Goal: Task Accomplishment & Management: Manage account settings

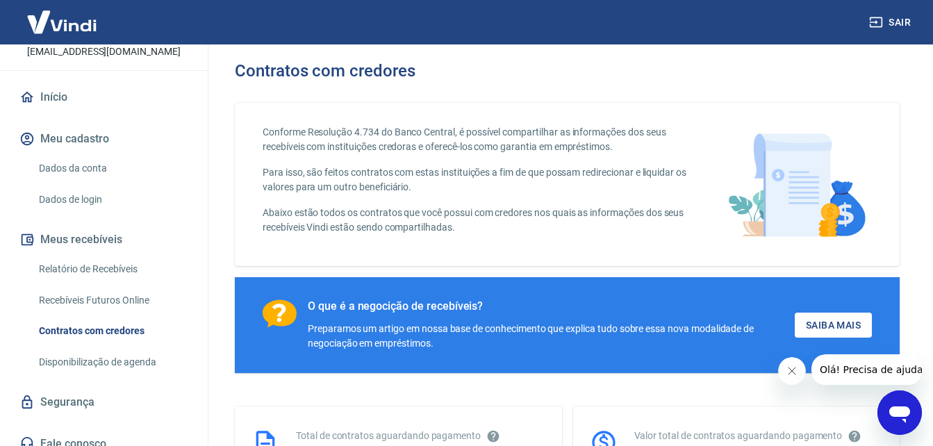
scroll to position [200, 0]
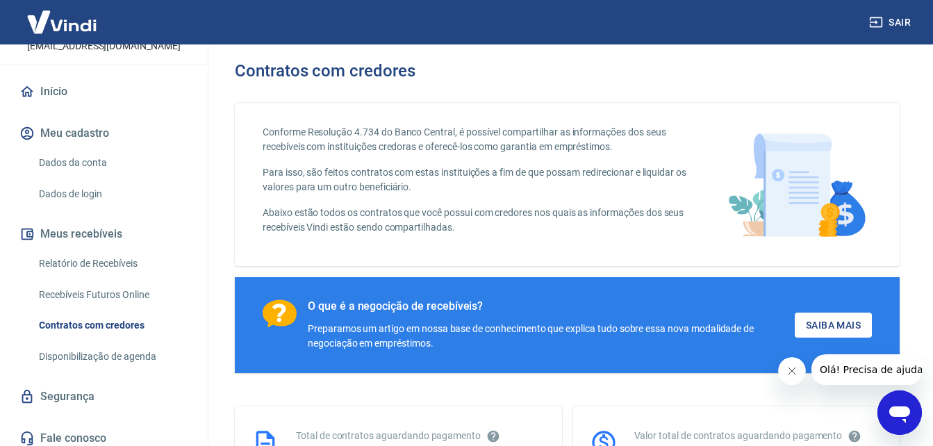
click at [116, 281] on link "Recebíveis Futuros Online" at bounding box center [112, 295] width 158 height 28
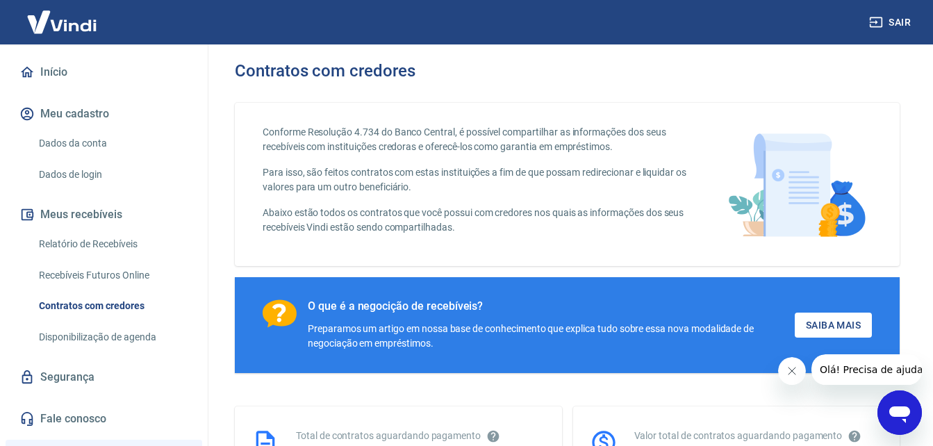
scroll to position [118, 0]
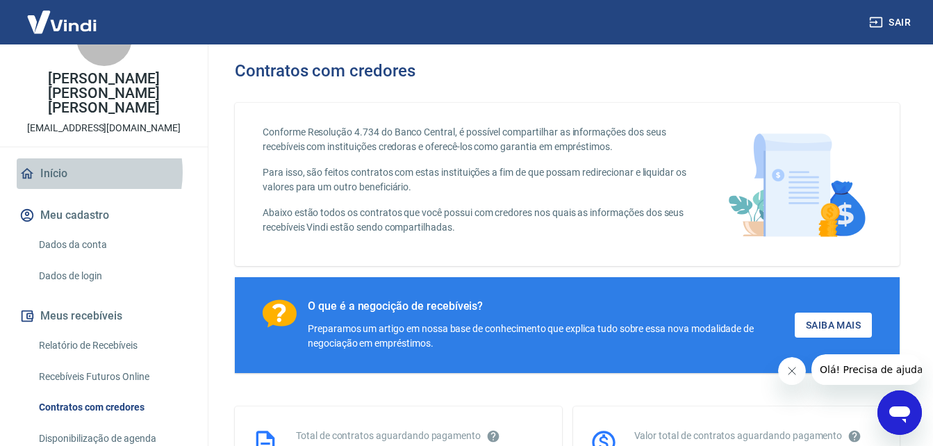
click at [74, 158] on link "Início" at bounding box center [104, 173] width 174 height 31
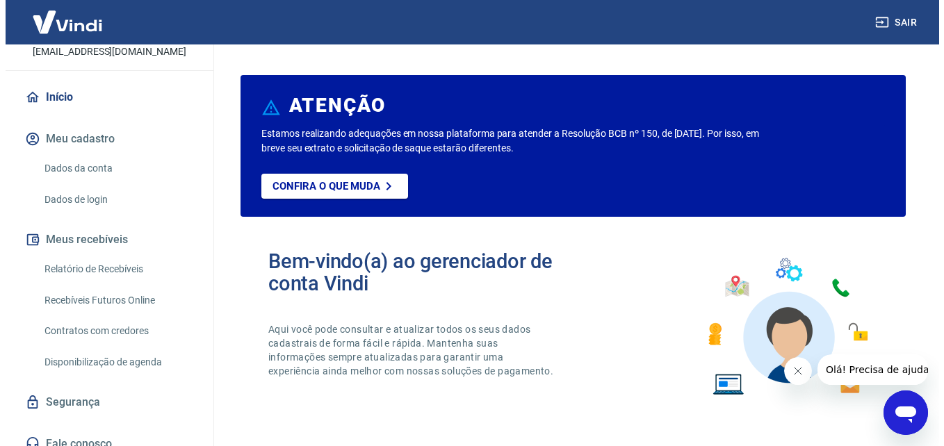
scroll to position [231, 0]
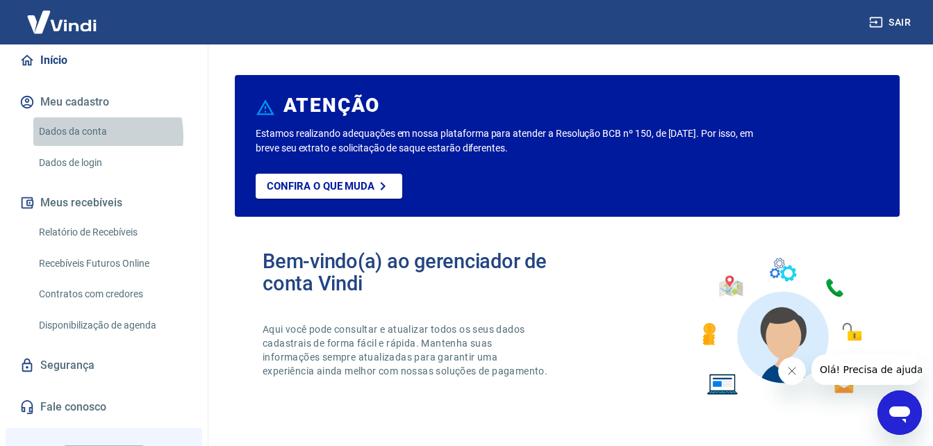
click at [84, 117] on link "Dados da conta" at bounding box center [112, 131] width 158 height 28
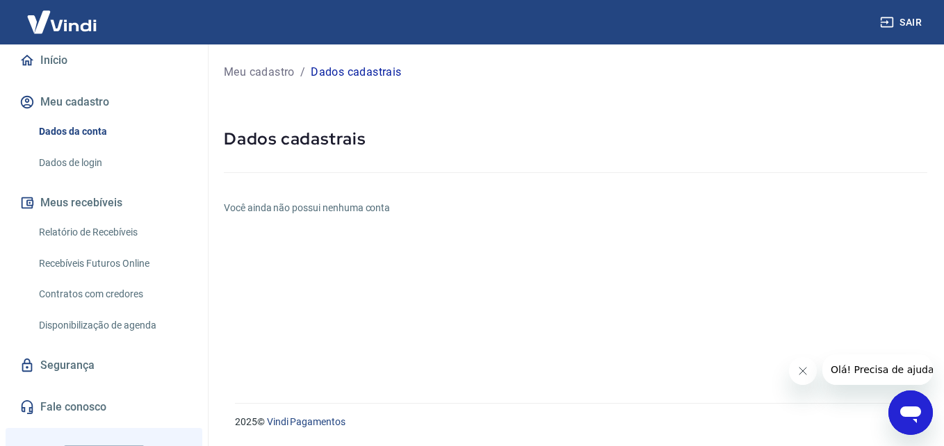
click at [78, 149] on link "Dados de login" at bounding box center [112, 163] width 158 height 28
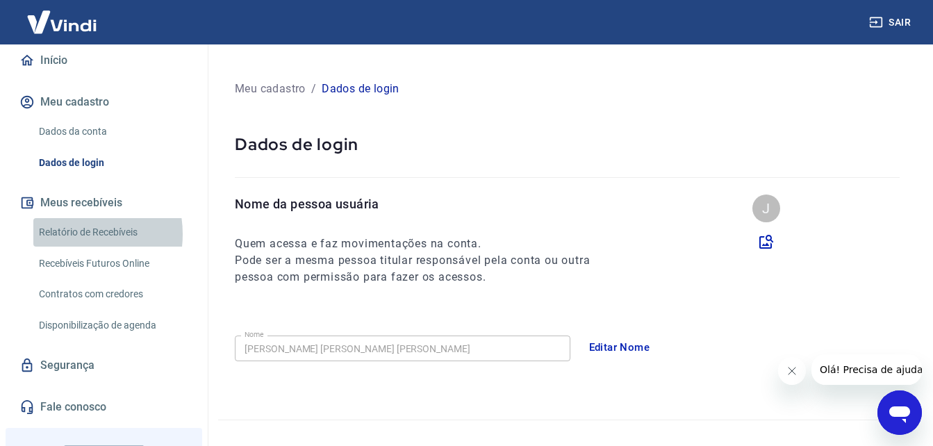
click at [69, 218] on link "Relatório de Recebíveis" at bounding box center [112, 232] width 158 height 28
